Goal: Information Seeking & Learning: Check status

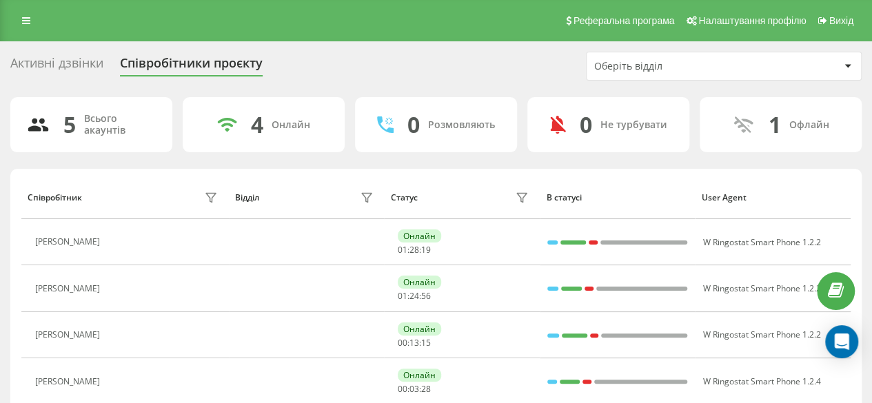
scroll to position [97, 0]
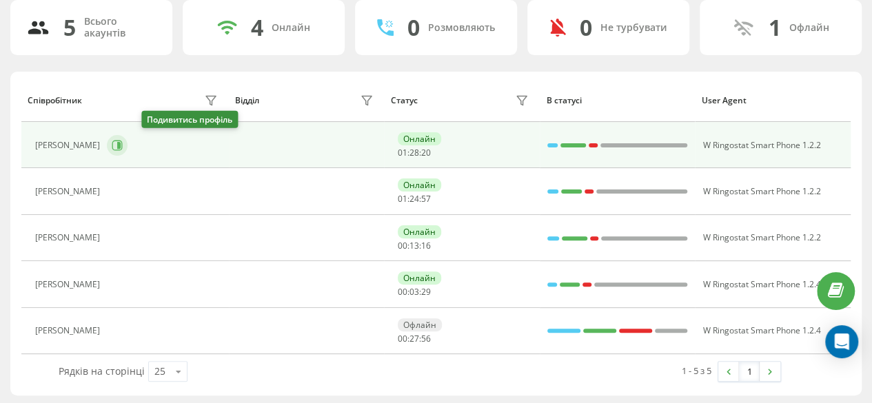
click at [123, 145] on icon at bounding box center [117, 145] width 11 height 11
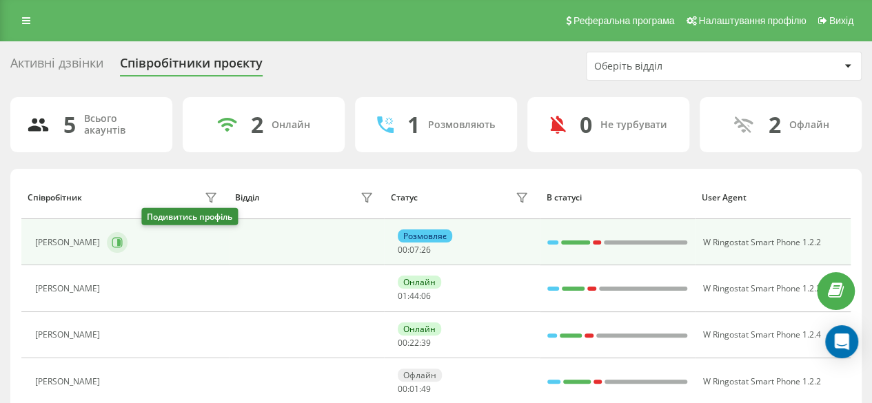
click at [121, 239] on icon at bounding box center [118, 242] width 3 height 7
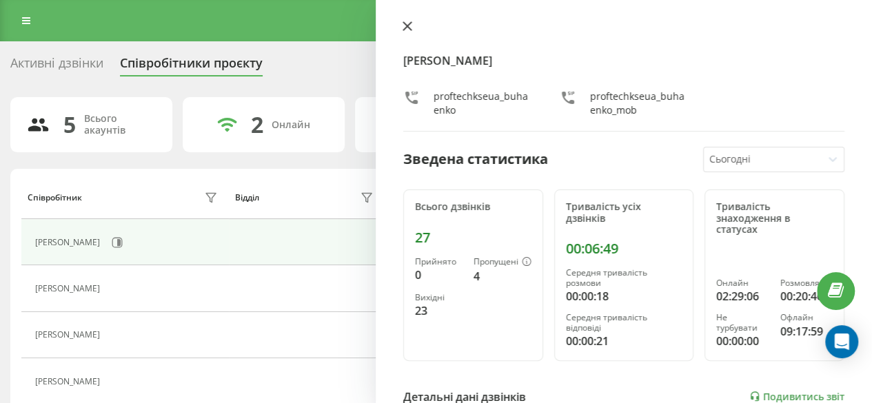
click at [412, 25] on button at bounding box center [407, 27] width 18 height 13
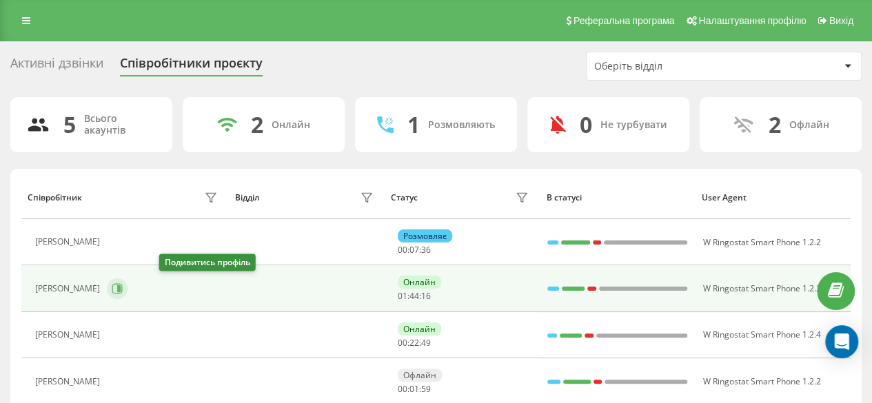
click at [123, 286] on icon at bounding box center [117, 288] width 11 height 11
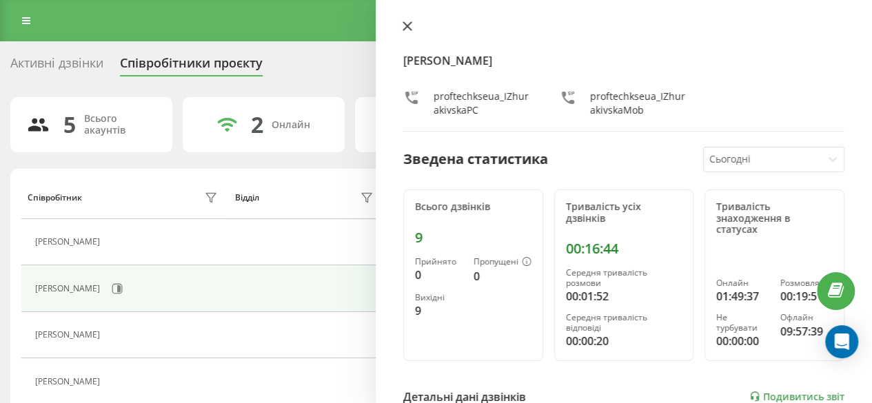
click at [406, 27] on icon at bounding box center [407, 26] width 8 height 8
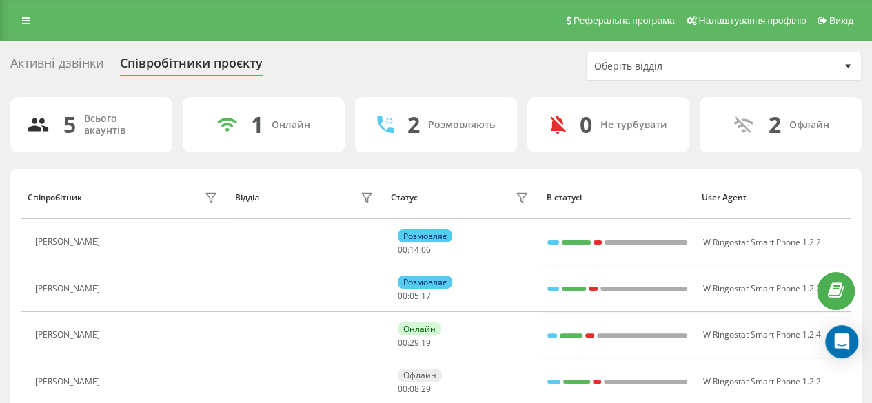
scroll to position [97, 0]
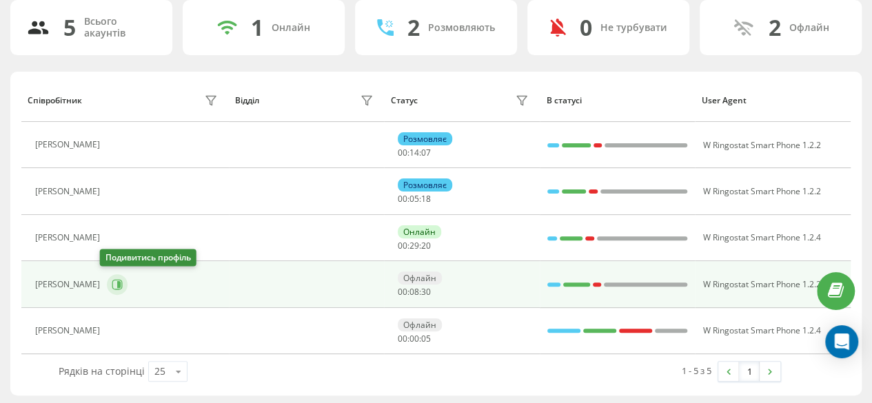
click at [114, 279] on icon at bounding box center [117, 284] width 10 height 10
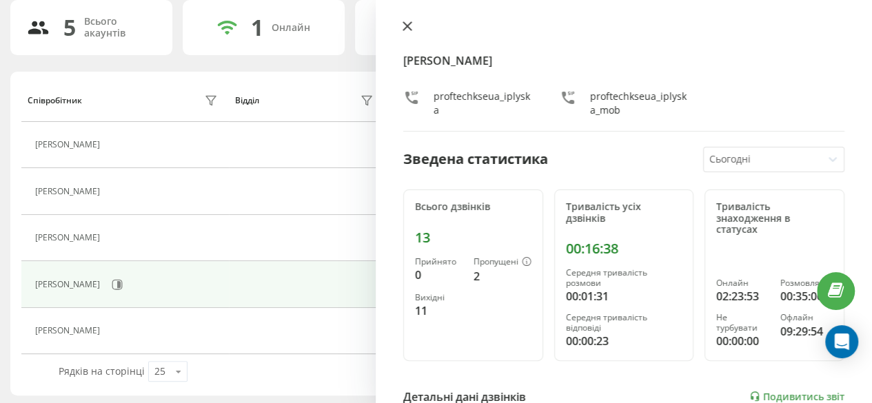
click at [410, 25] on icon at bounding box center [407, 26] width 10 height 10
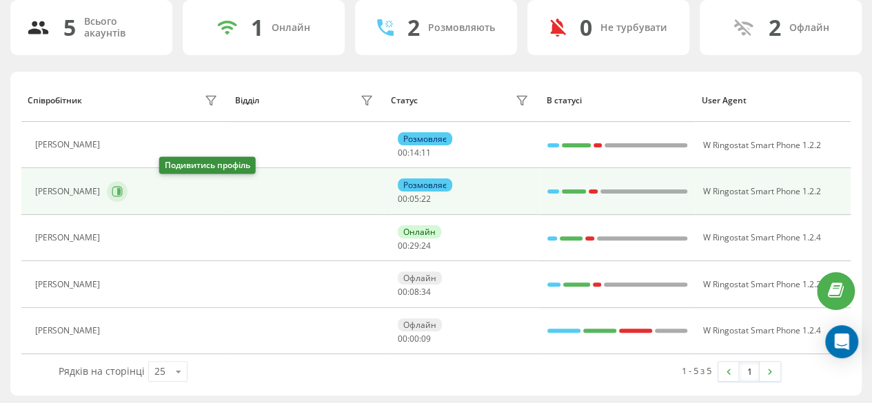
click at [123, 186] on icon at bounding box center [117, 191] width 11 height 11
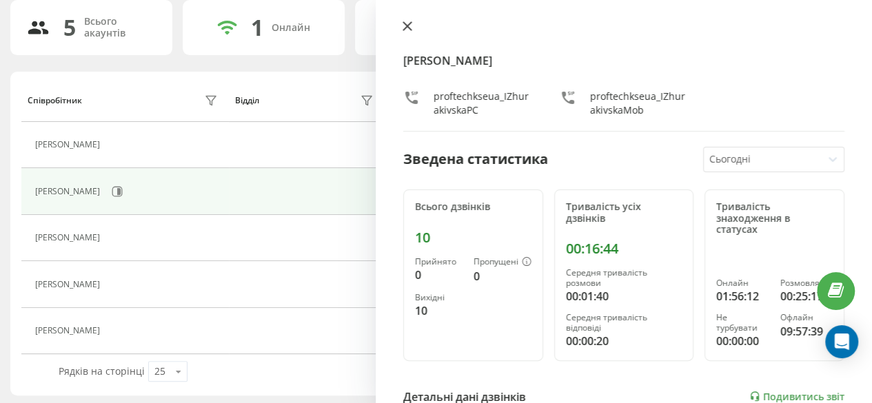
click at [409, 23] on icon at bounding box center [407, 26] width 8 height 8
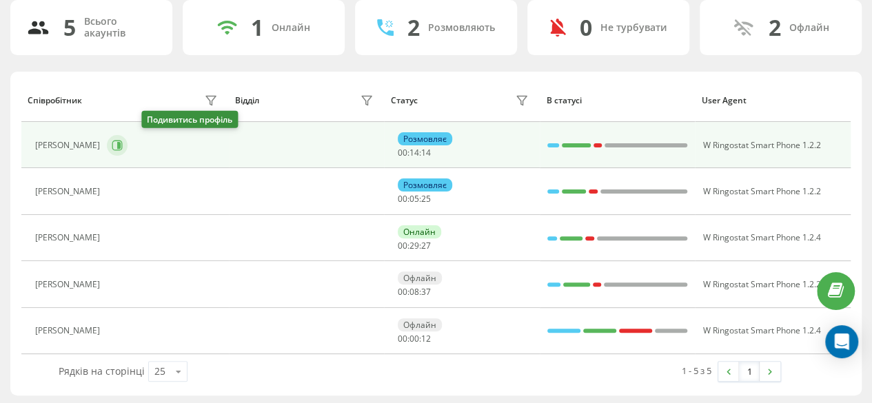
click at [123, 150] on icon at bounding box center [117, 145] width 11 height 11
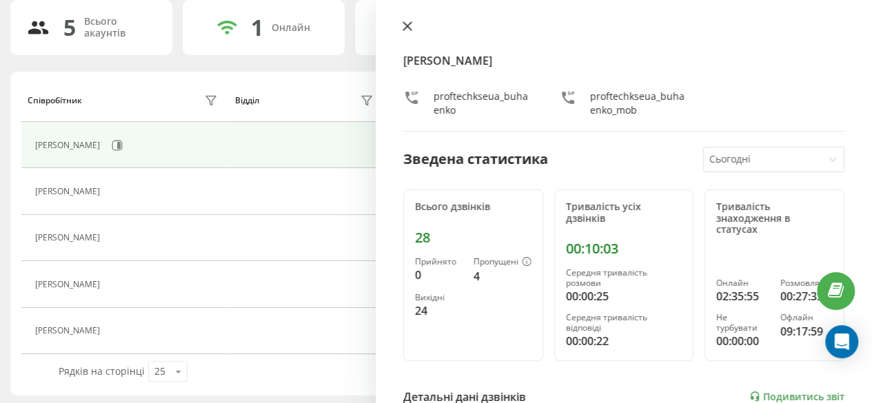
drag, startPoint x: 398, startPoint y: 25, endPoint x: 406, endPoint y: 25, distance: 8.3
click at [406, 25] on button at bounding box center [407, 27] width 18 height 13
